Goal: Task Accomplishment & Management: Use online tool/utility

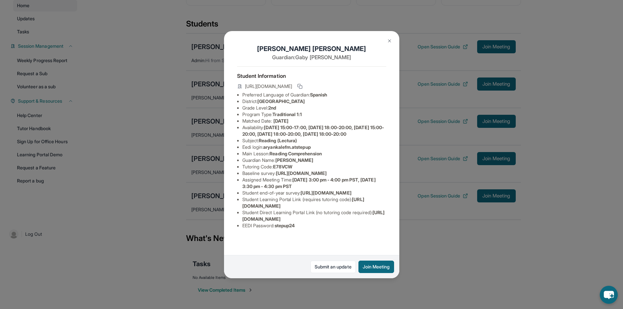
scroll to position [32, 238]
drag, startPoint x: 238, startPoint y: 161, endPoint x: 394, endPoint y: 173, distance: 157.0
click at [394, 173] on div "[PERSON_NAME] [PERSON_NAME] Guardian: [PERSON_NAME] Student Information [URL][D…" at bounding box center [311, 154] width 175 height 247
copy span "[URL][DOMAIN_NAME]"
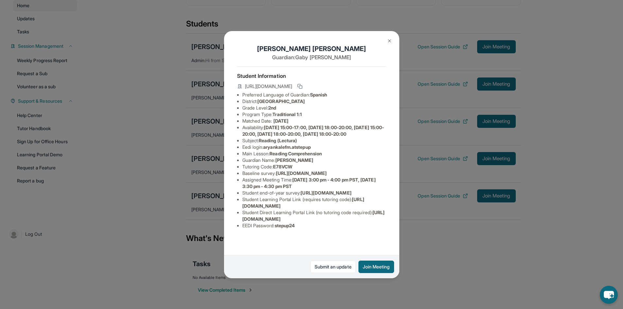
click at [300, 195] on span "[URL][DOMAIN_NAME]" at bounding box center [325, 193] width 51 height 6
drag, startPoint x: 264, startPoint y: 151, endPoint x: 323, endPoint y: 150, distance: 58.5
click at [323, 150] on li "Eedi login : aryankalefm.atstepup" at bounding box center [314, 147] width 144 height 7
copy li "aryankalefm.atstepup"
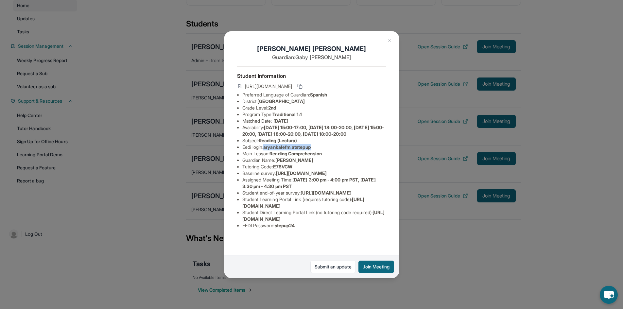
scroll to position [44, 0]
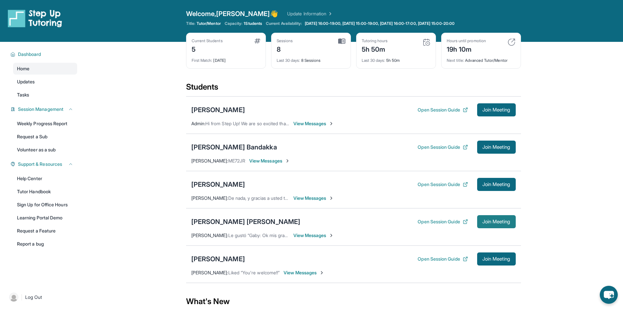
click at [492, 222] on span "Join Meeting" at bounding box center [496, 222] width 28 height 4
